Goal: Information Seeking & Learning: Learn about a topic

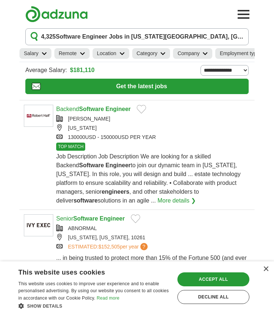
click at [36, 177] on article "Backend Software Engineer [PERSON_NAME] [US_STATE] 130000USD - 150000USD PER YE…" at bounding box center [136, 155] width 235 height 110
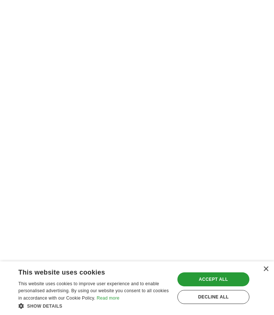
scroll to position [1356, 0]
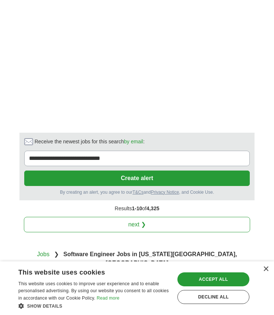
click at [134, 226] on link "next ❯" at bounding box center [137, 224] width 226 height 15
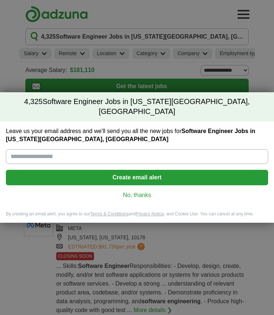
click at [131, 191] on link "No, thanks" at bounding box center [137, 195] width 251 height 8
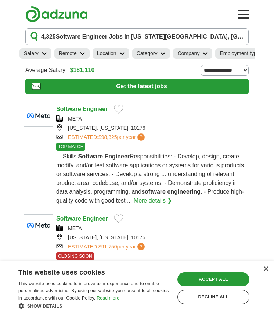
click at [265, 273] on div "× This website uses cookies This website uses cookies to improve user experienc…" at bounding box center [137, 288] width 274 height 54
click at [266, 268] on div "×" at bounding box center [266, 269] width 6 height 6
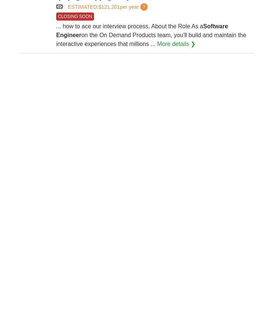
scroll to position [1372, 0]
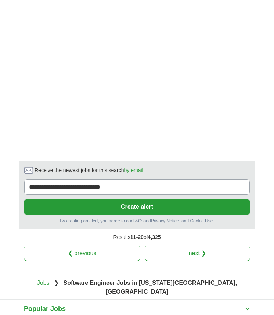
click at [232, 261] on link "next ❯" at bounding box center [197, 252] width 105 height 15
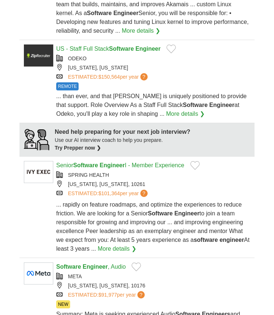
scroll to position [521, 0]
